Goal: Task Accomplishment & Management: Use online tool/utility

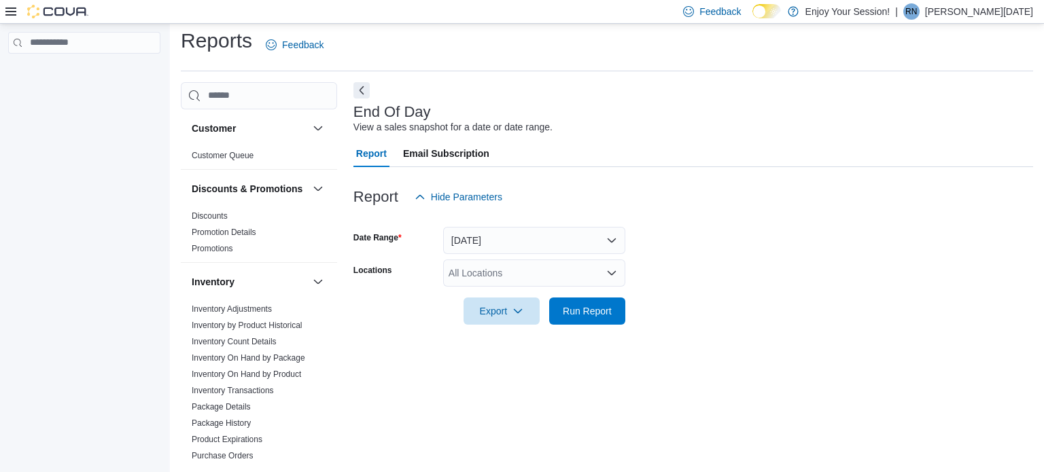
scroll to position [9, 0]
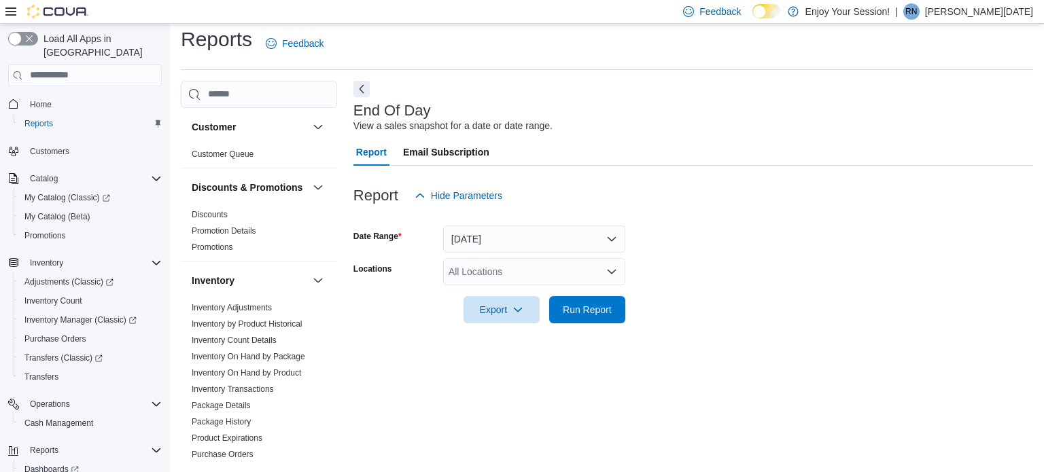
click at [480, 271] on div "All Locations" at bounding box center [534, 271] width 182 height 27
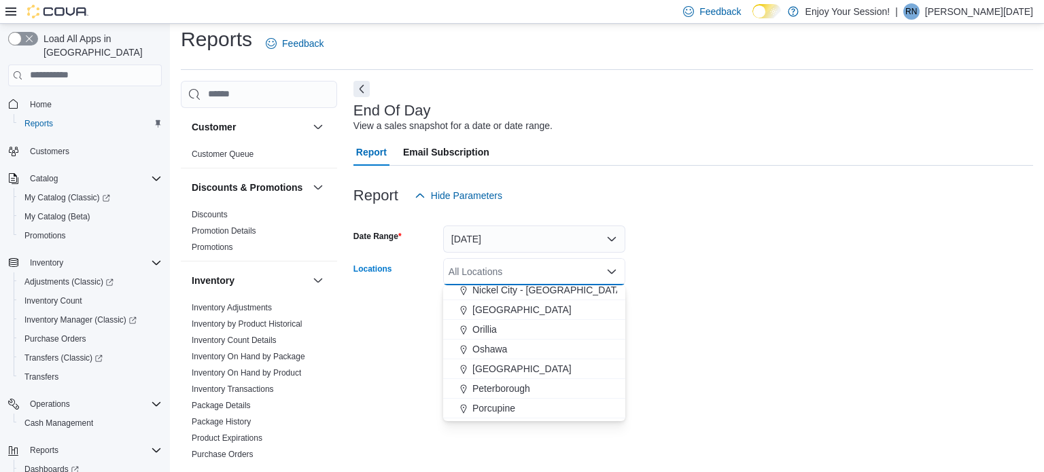
scroll to position [400, 0]
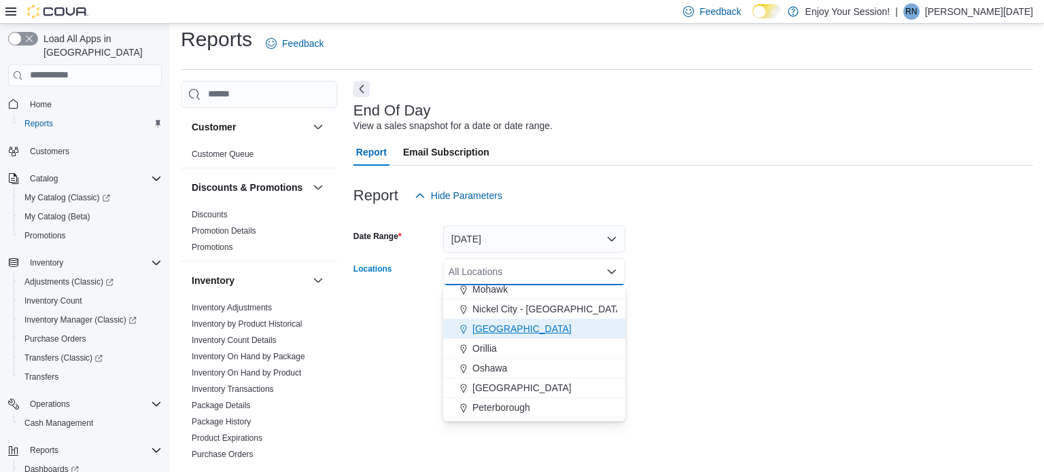
click at [499, 332] on span "[GEOGRAPHIC_DATA]" at bounding box center [521, 329] width 99 height 14
click at [792, 173] on div at bounding box center [693, 174] width 680 height 16
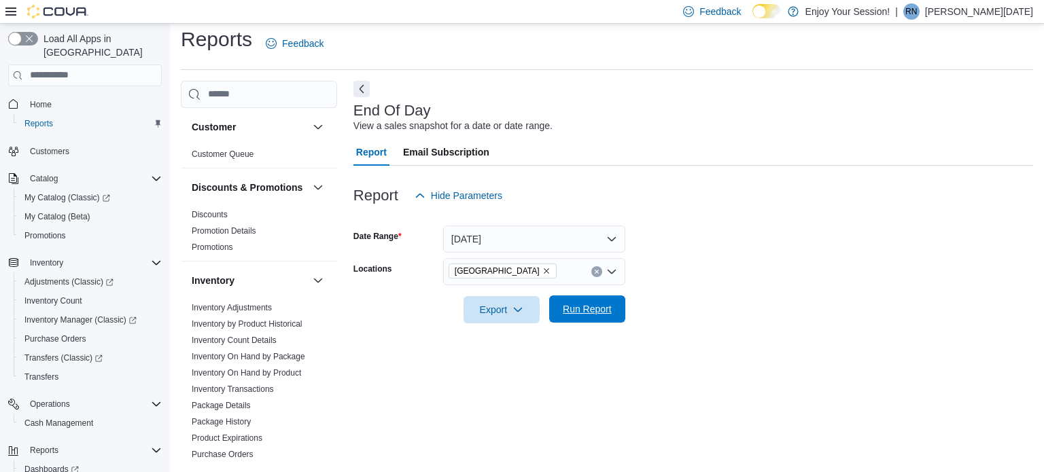
click at [591, 321] on span "Run Report" at bounding box center [587, 309] width 60 height 27
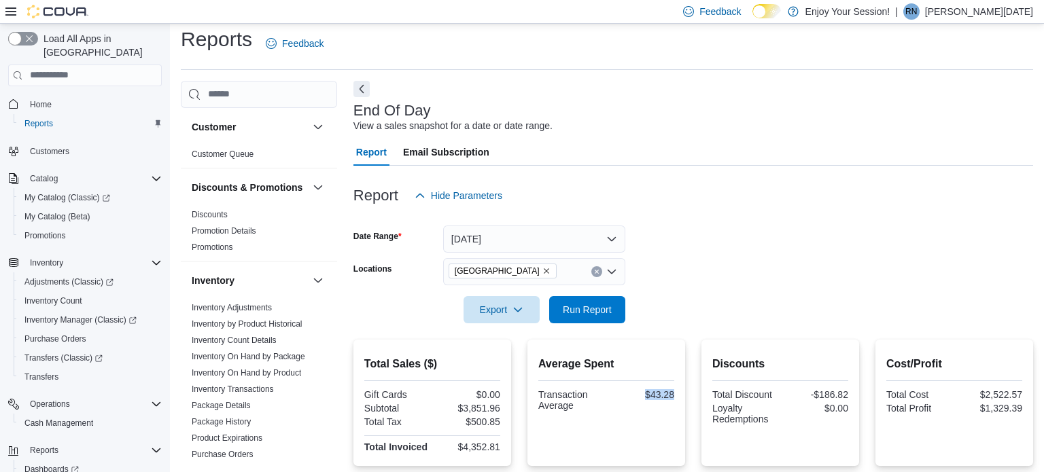
drag, startPoint x: 638, startPoint y: 387, endPoint x: 676, endPoint y: 393, distance: 38.0
click at [676, 393] on div "Average Spent Transaction Average $43.28" at bounding box center [606, 403] width 158 height 126
copy div "$43.28"
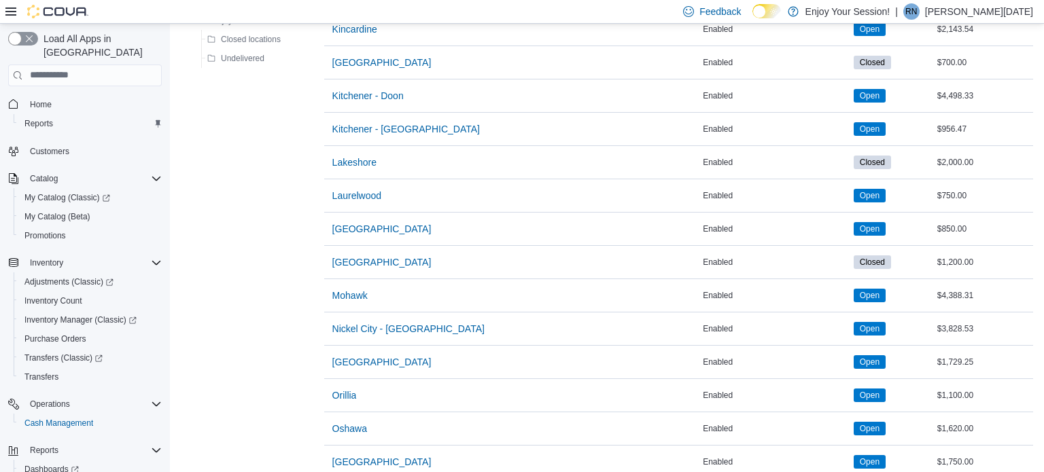
scroll to position [803, 0]
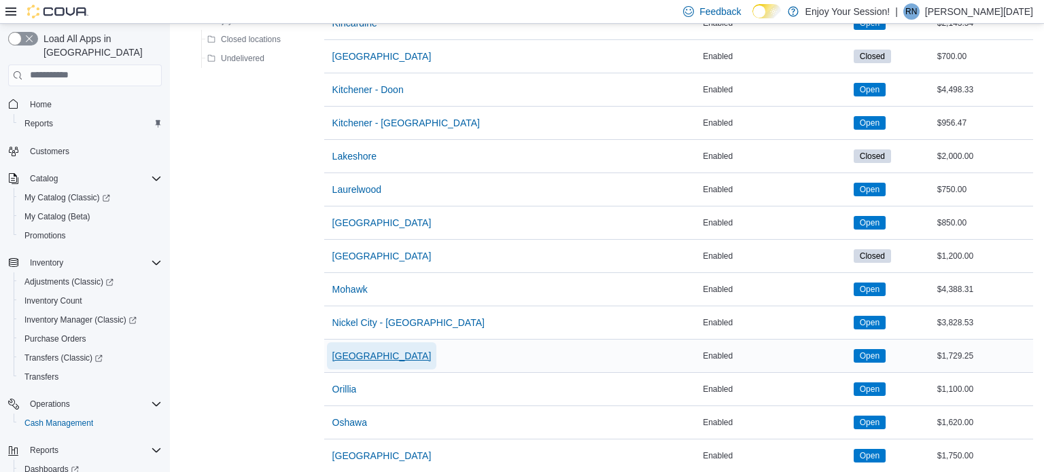
click at [371, 349] on span "[GEOGRAPHIC_DATA]" at bounding box center [381, 356] width 99 height 14
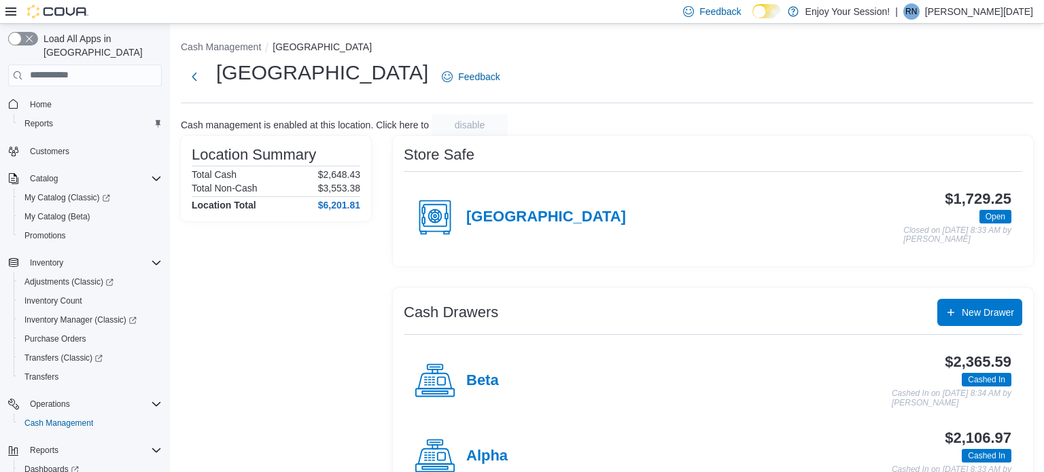
click at [479, 443] on div "Alpha" at bounding box center [461, 456] width 93 height 41
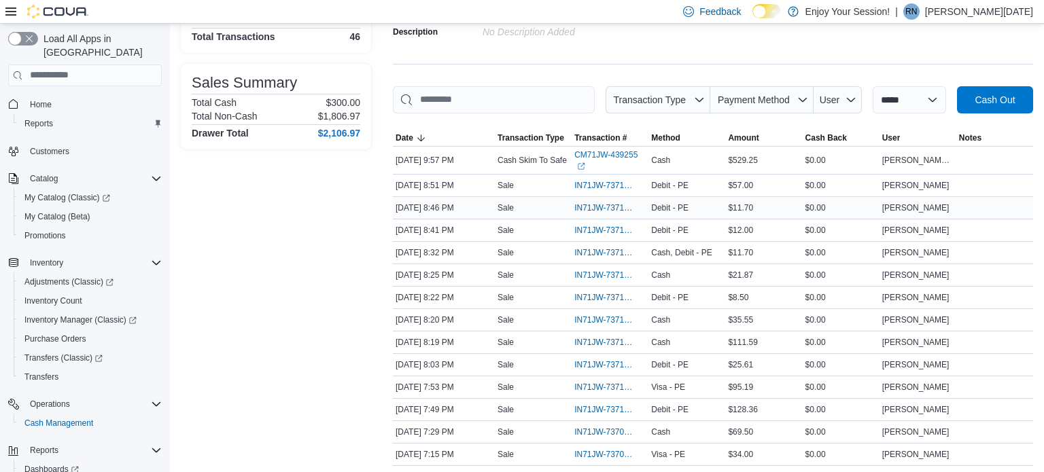
scroll to position [147, 0]
click at [604, 361] on span "IN71JW-7371182" at bounding box center [603, 364] width 58 height 11
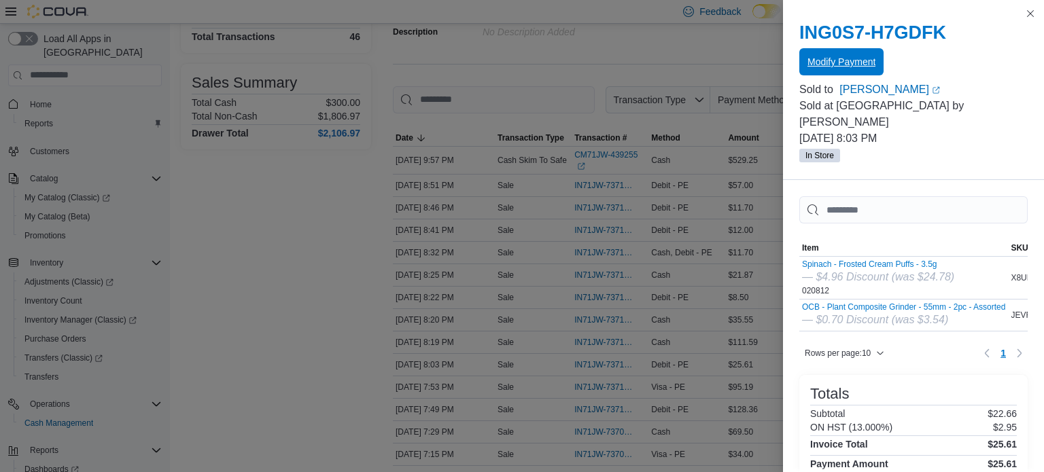
click at [869, 54] on span "Modify Payment" at bounding box center [841, 61] width 68 height 27
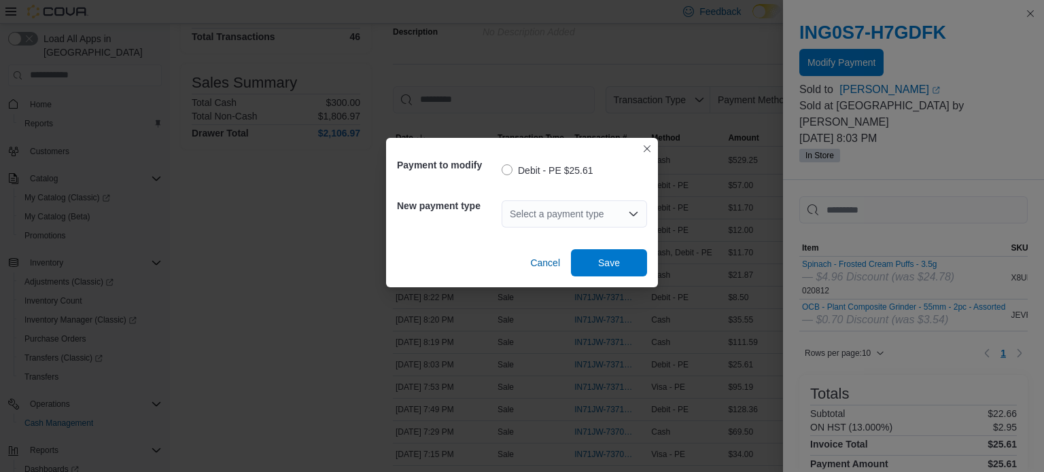
click at [547, 209] on div "Select a payment type" at bounding box center [574, 213] width 145 height 27
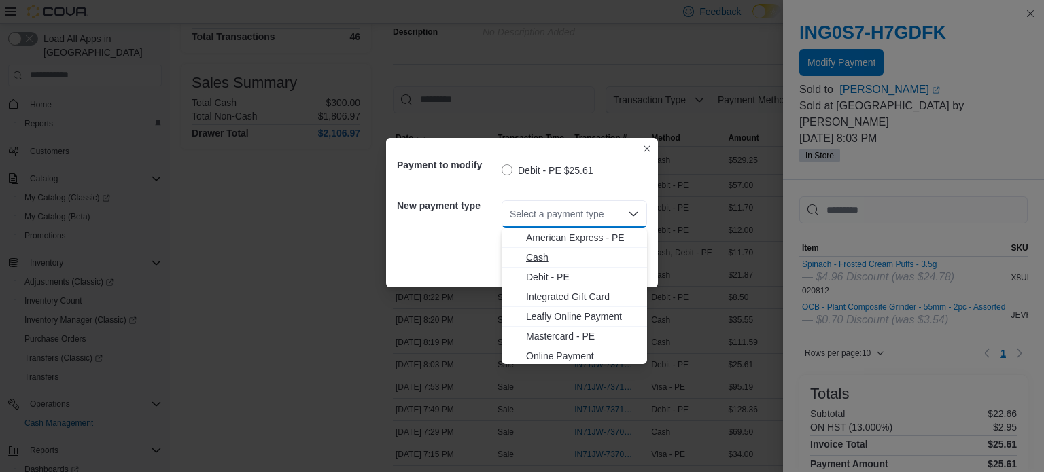
scroll to position [22, 0]
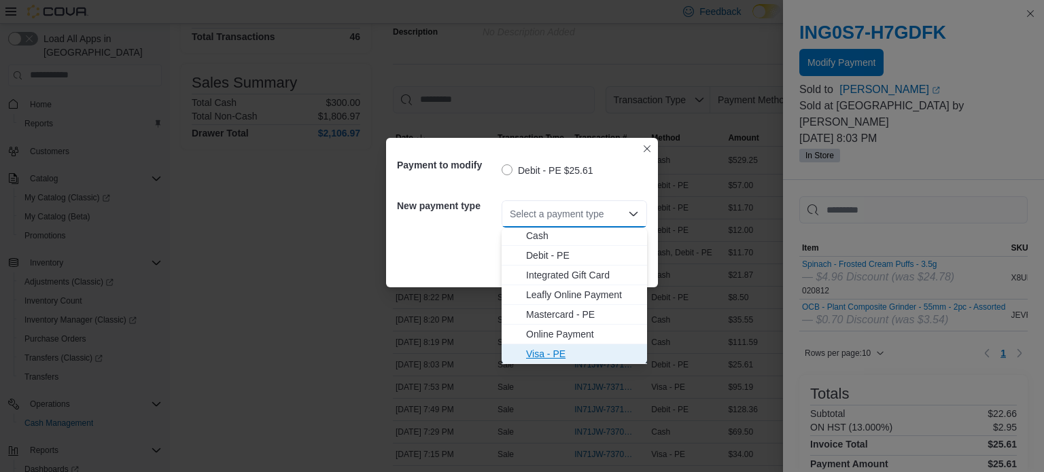
click at [541, 352] on span "Visa - PE" at bounding box center [582, 354] width 113 height 14
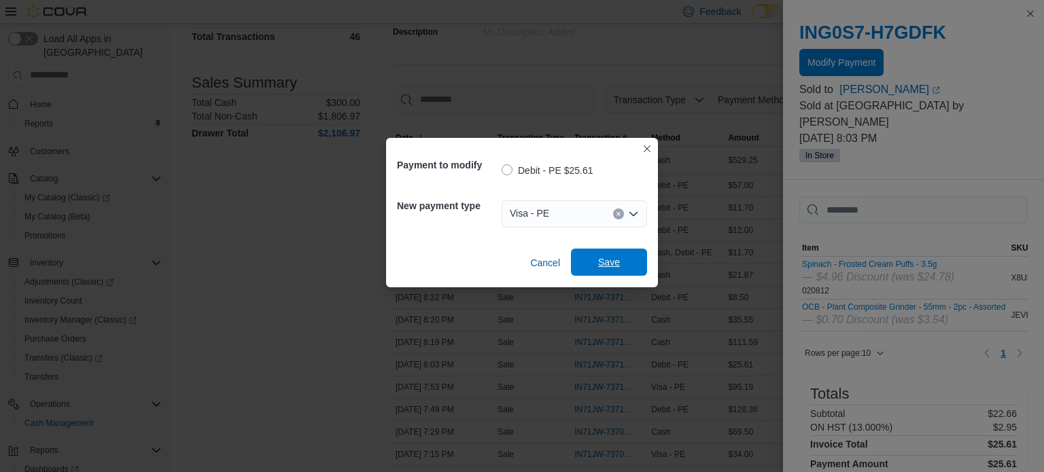
click at [610, 266] on span "Save" at bounding box center [609, 263] width 22 height 14
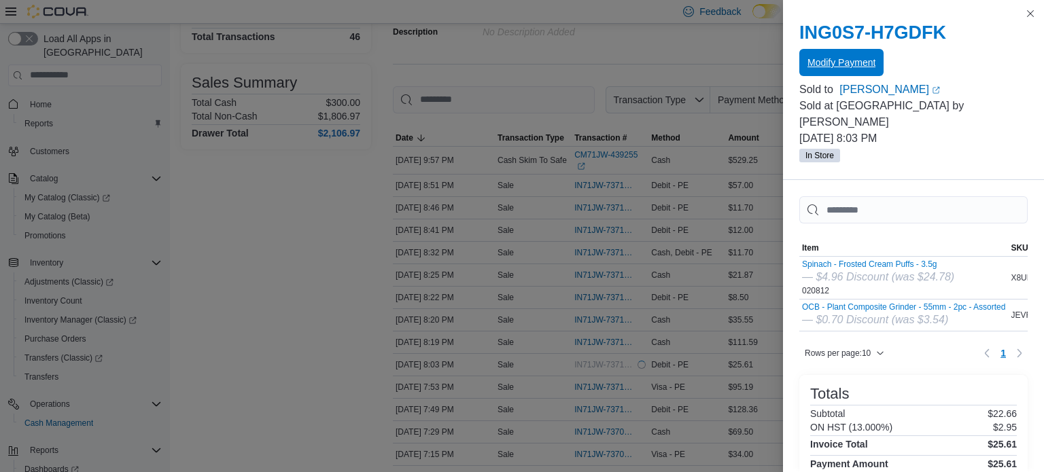
scroll to position [0, 0]
